Goal: Understand site structure: Understand site structure

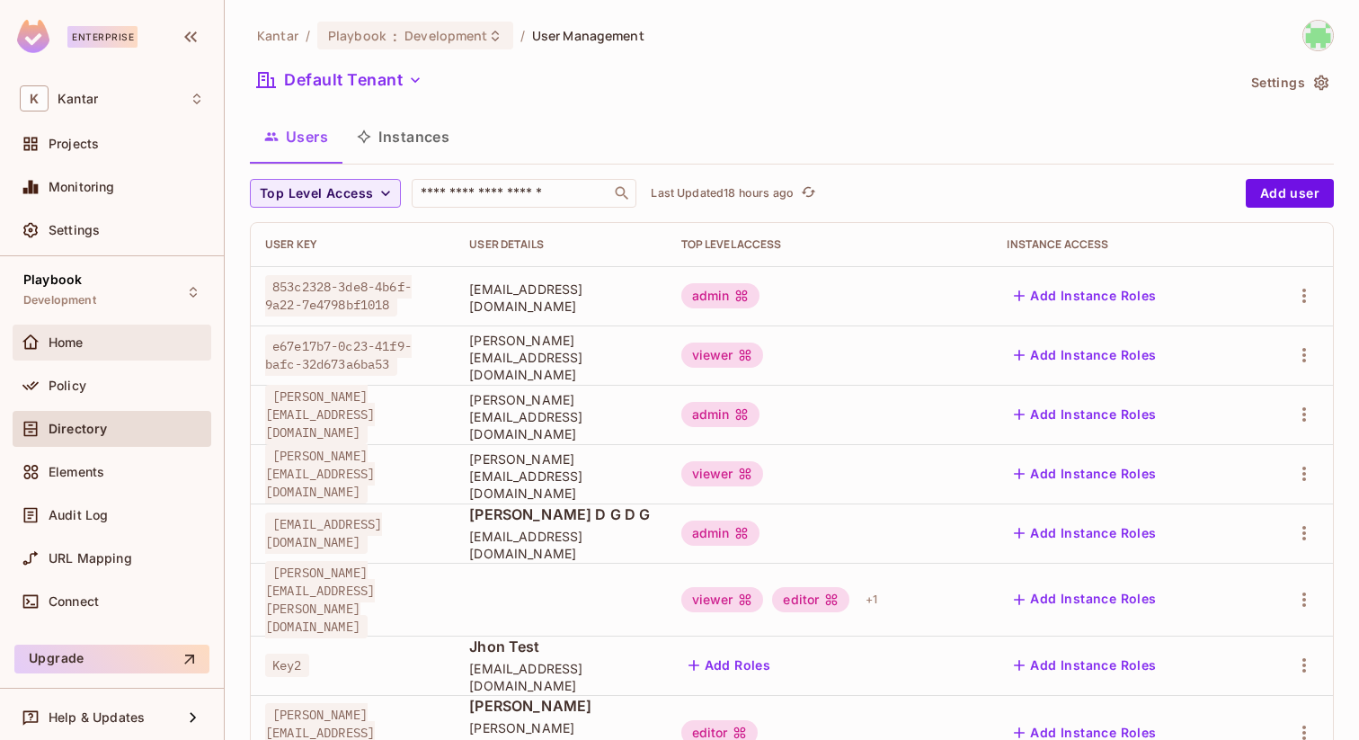
click at [86, 347] on div "Home" at bounding box center [127, 342] width 156 height 14
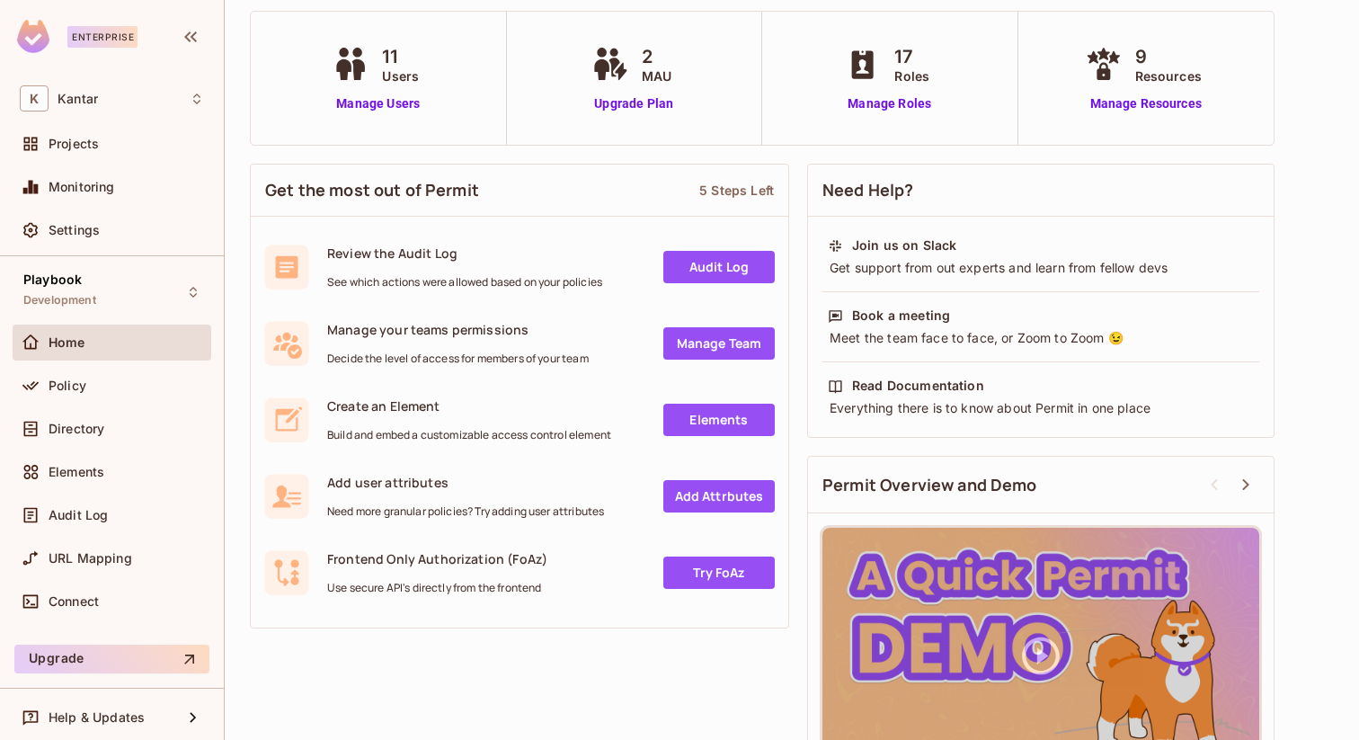
scroll to position [185, 0]
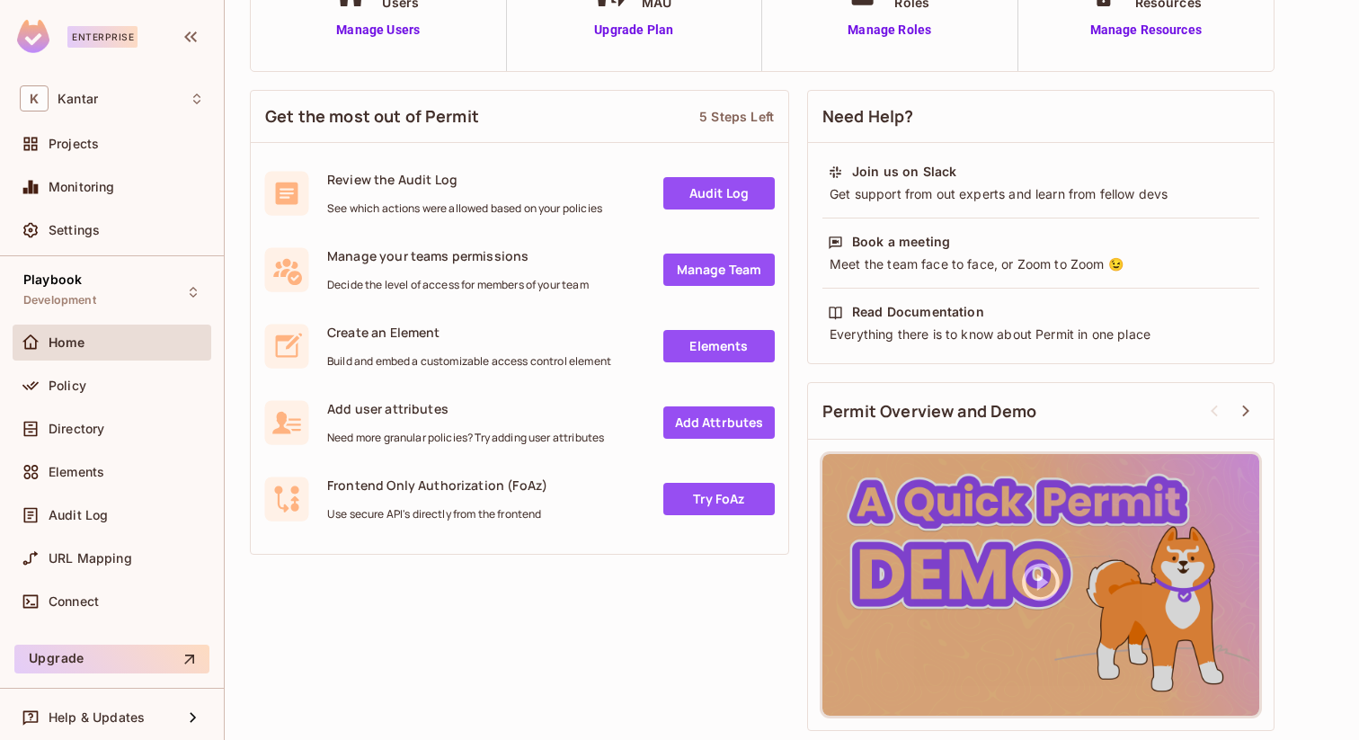
click at [725, 107] on div "Get the most out of Permit 5 Steps Left" at bounding box center [520, 117] width 538 height 52
click at [725, 108] on div "5 Steps Left" at bounding box center [736, 116] width 75 height 17
